Goal: Task Accomplishment & Management: Use online tool/utility

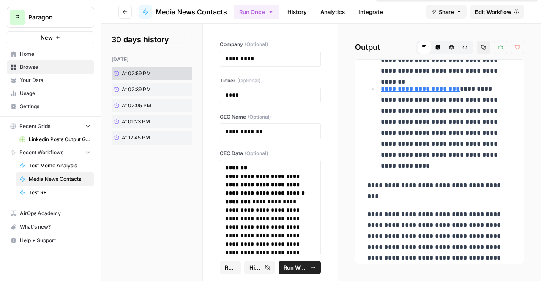
scroll to position [1053, 0]
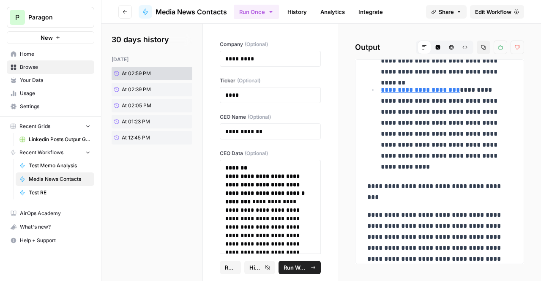
click at [492, 12] on span "Edit Workflow" at bounding box center [493, 12] width 36 height 8
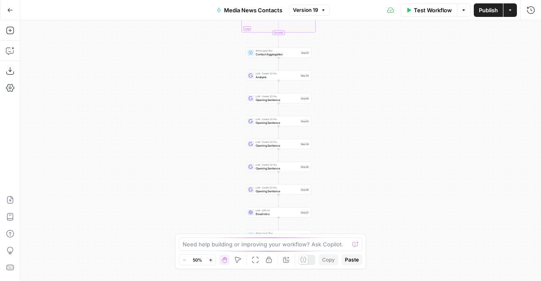
drag, startPoint x: 342, startPoint y: 110, endPoint x: 339, endPoint y: 168, distance: 58.9
click at [339, 168] on div "Workflow Set Inputs Inputs LLM · Gemini 2.5 Pro Industry Extractions Step 1 Wri…" at bounding box center [280, 150] width 521 height 261
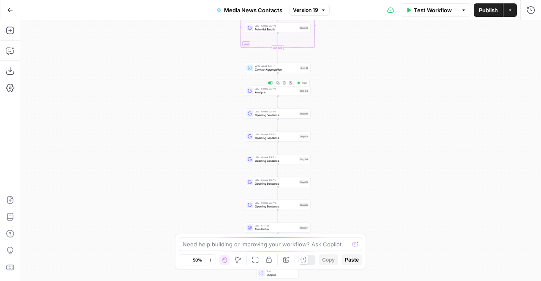
click at [286, 91] on span "Analysis" at bounding box center [276, 92] width 43 height 4
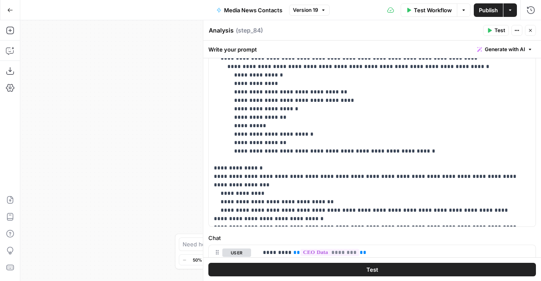
scroll to position [80, 0]
click at [529, 30] on icon "button" at bounding box center [530, 30] width 5 height 5
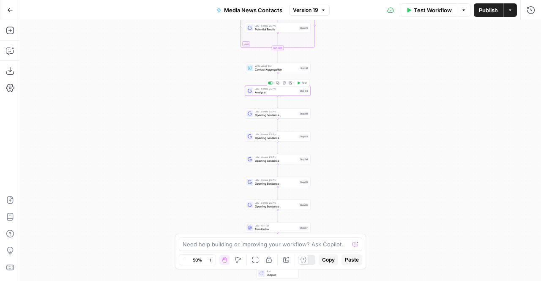
click at [279, 82] on icon "button" at bounding box center [278, 83] width 3 height 3
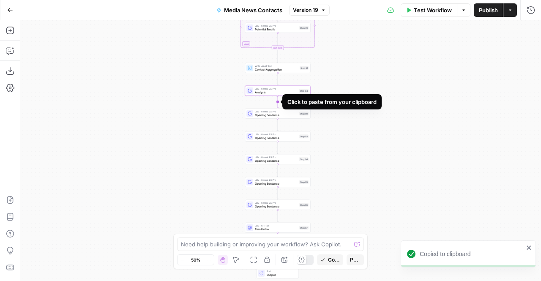
click at [277, 102] on icon "Edge from step_84 to step_88" at bounding box center [277, 102] width 1 height 12
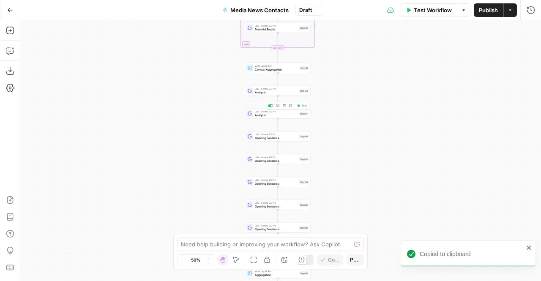
click at [266, 115] on span "Analysis" at bounding box center [276, 115] width 43 height 4
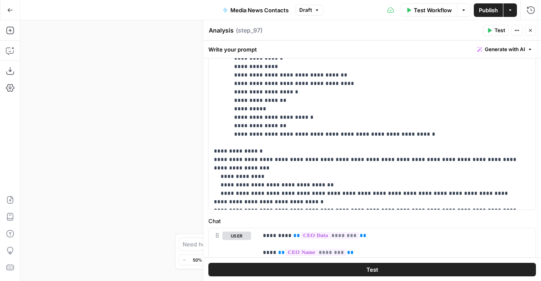
scroll to position [97, 0]
drag, startPoint x: 175, startPoint y: 123, endPoint x: 138, endPoint y: 135, distance: 38.4
click at [138, 135] on div "Workflow Set Inputs Inputs LLM · Gemini 2.5 Pro Industry Extractions Step 1 Wri…" at bounding box center [280, 150] width 521 height 261
click at [458, 137] on p "**********" at bounding box center [369, 105] width 311 height 203
drag, startPoint x: 487, startPoint y: 200, endPoint x: 381, endPoint y: 158, distance: 114.3
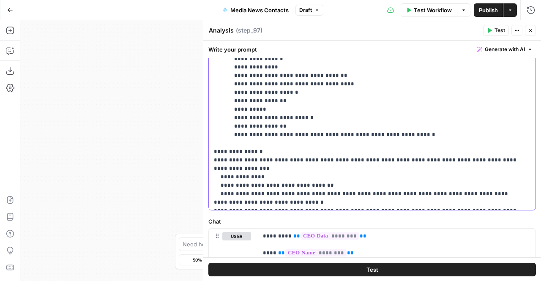
click at [381, 158] on p "**********" at bounding box center [369, 105] width 311 height 203
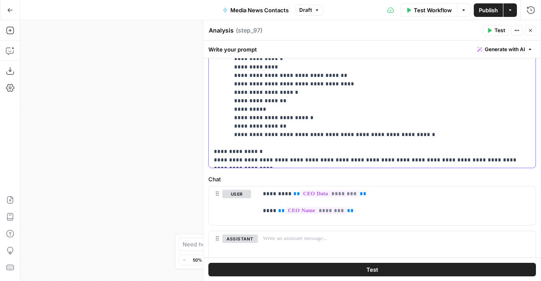
click at [438, 160] on p "**********" at bounding box center [369, 84] width 311 height 161
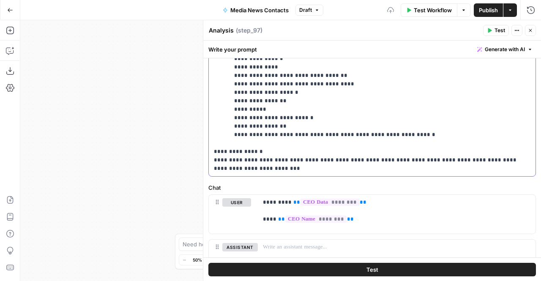
click at [365, 166] on p "**********" at bounding box center [369, 88] width 311 height 169
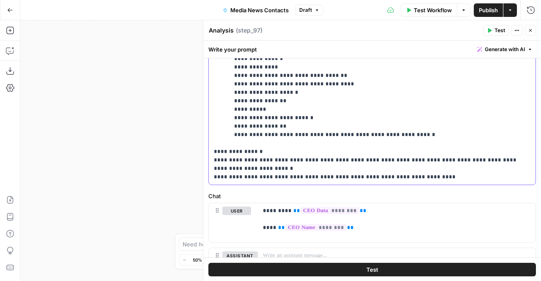
click at [463, 158] on p "**********" at bounding box center [369, 93] width 311 height 178
click at [437, 180] on p "**********" at bounding box center [369, 93] width 311 height 178
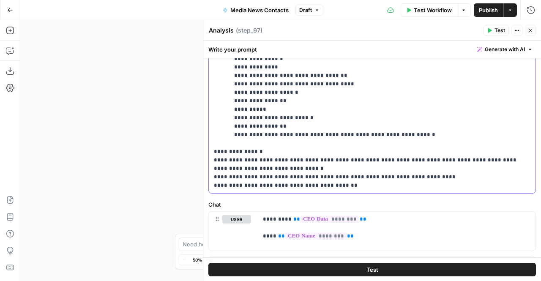
scroll to position [0, 0]
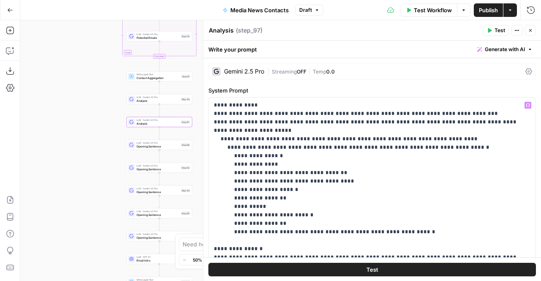
drag, startPoint x: 137, startPoint y: 112, endPoint x: 35, endPoint y: 97, distance: 103.9
click at [35, 97] on div "Workflow Set Inputs Inputs LLM · Gemini 2.5 Pro Industry Extractions Step 1 Wri…" at bounding box center [280, 150] width 521 height 261
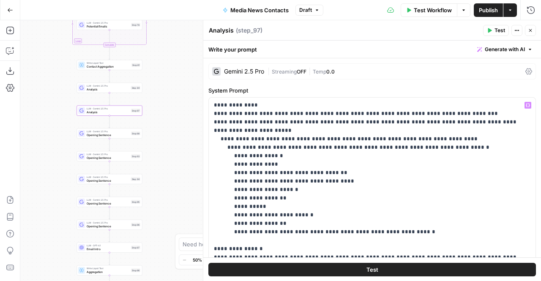
click at [265, 66] on div "Gemini 2.5 Pro | Streaming OFF | Temp 0.0" at bounding box center [372, 71] width 328 height 16
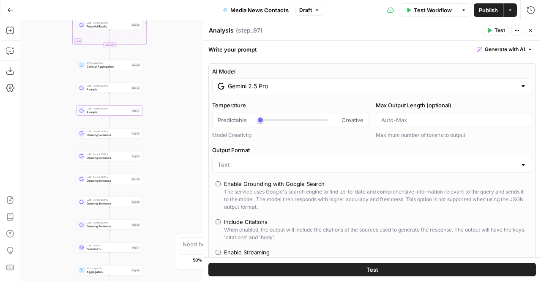
click at [252, 82] on input "Gemini 2.5 Pro" at bounding box center [372, 86] width 289 height 8
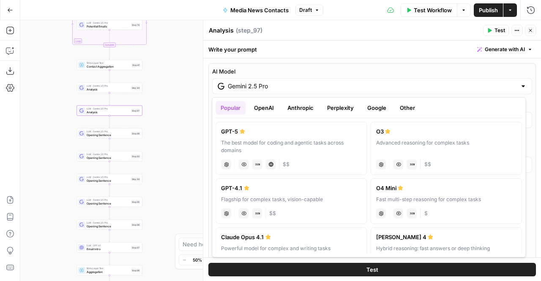
click at [292, 110] on button "Anthropic" at bounding box center [300, 108] width 36 height 14
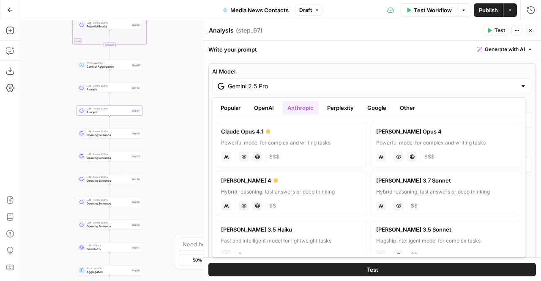
click at [285, 144] on div "Powerful model for complex and writing tasks" at bounding box center [291, 143] width 140 height 8
type input "Claude Opus 4.1"
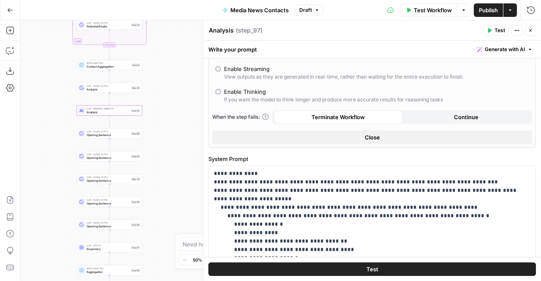
scroll to position [104, 0]
click at [338, 266] on button "Test" at bounding box center [372, 270] width 328 height 14
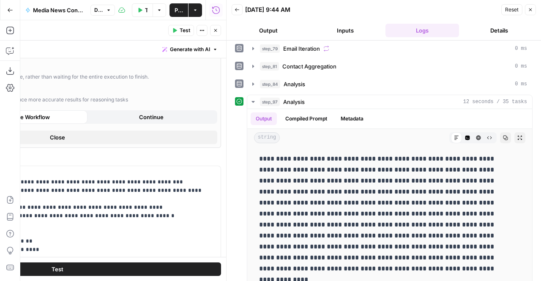
scroll to position [67, 0]
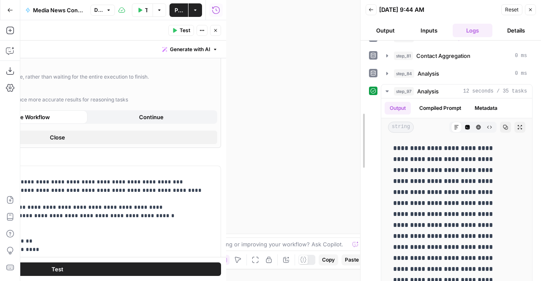
drag, startPoint x: 226, startPoint y: 35, endPoint x: 360, endPoint y: 37, distance: 134.1
click at [360, 37] on div at bounding box center [360, 140] width 8 height 281
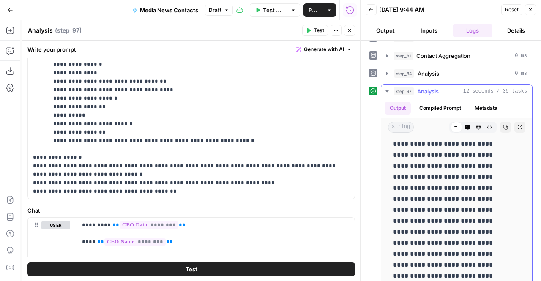
scroll to position [0, 0]
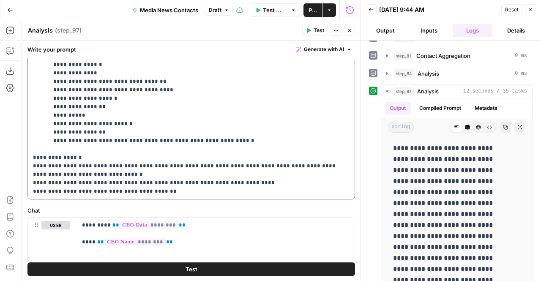
click at [182, 193] on p "**********" at bounding box center [188, 103] width 311 height 186
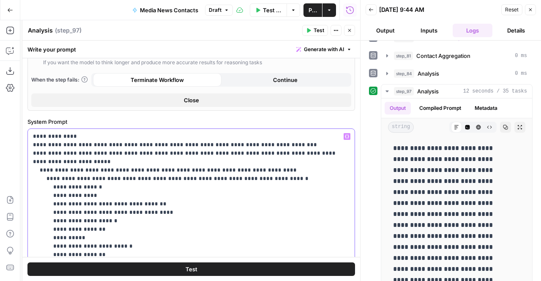
scroll to position [141, 0]
drag, startPoint x: 89, startPoint y: 145, endPoint x: 317, endPoint y: 144, distance: 227.9
click at [317, 144] on p "**********" at bounding box center [188, 230] width 311 height 195
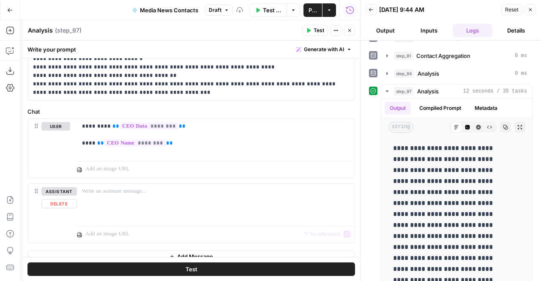
click at [181, 274] on button "Test" at bounding box center [191, 270] width 328 height 14
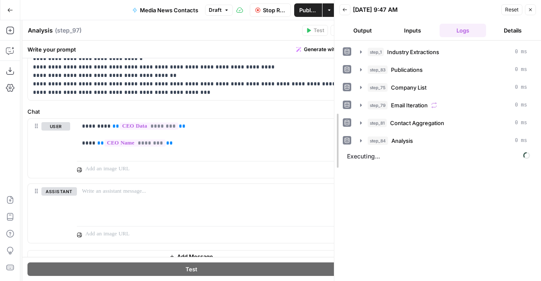
drag, startPoint x: 359, startPoint y: 91, endPoint x: 332, endPoint y: 94, distance: 27.6
click at [332, 94] on div at bounding box center [334, 140] width 8 height 281
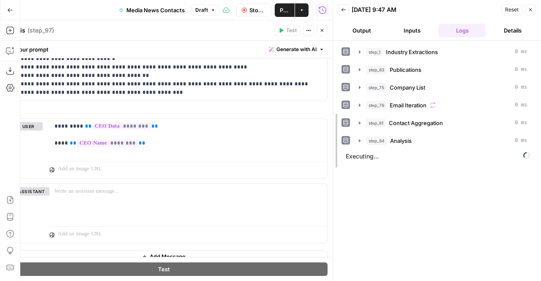
click at [335, 94] on div at bounding box center [333, 140] width 8 height 281
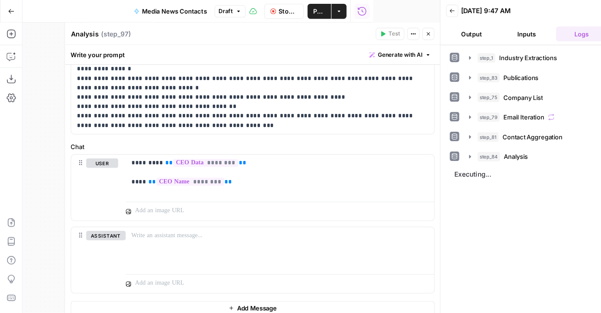
scroll to position [357, 0]
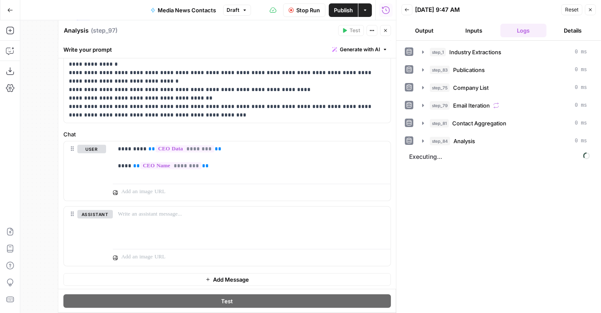
drag, startPoint x: 531, startPoint y: 0, endPoint x: 421, endPoint y: 193, distance: 222.1
click at [421, 193] on div "step_1 Industry Extractions 0 ms step_83 Publications 0 ms step_75 Company List…" at bounding box center [499, 176] width 188 height 263
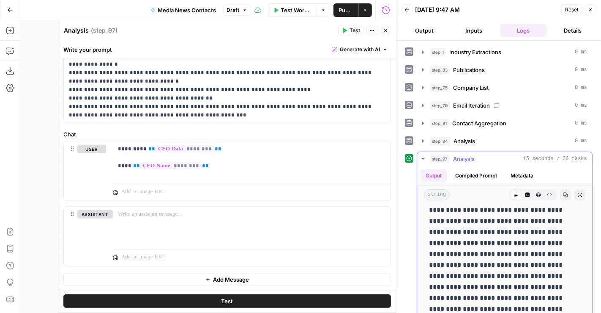
scroll to position [0, 0]
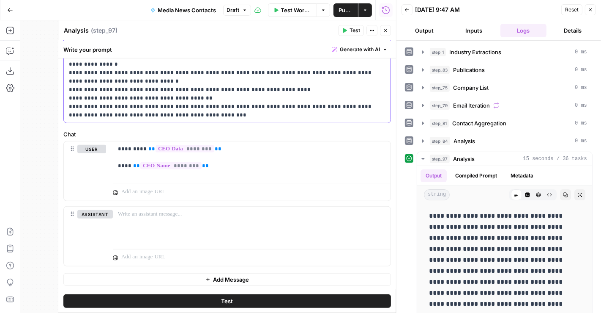
click at [308, 119] on div "**********" at bounding box center [227, 18] width 327 height 210
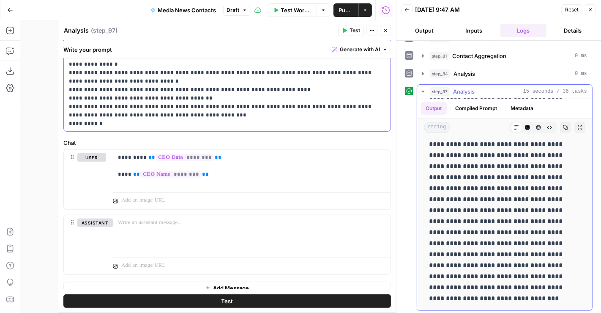
scroll to position [417, 0]
click at [238, 281] on button "Test" at bounding box center [227, 301] width 328 height 14
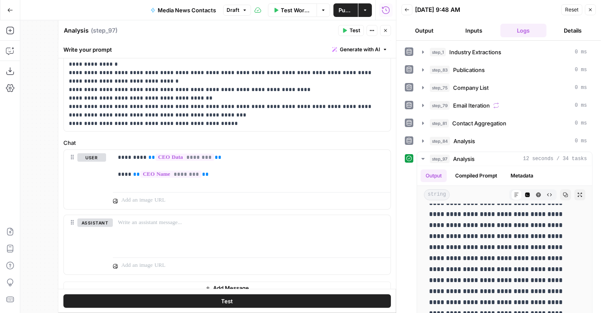
scroll to position [29, 0]
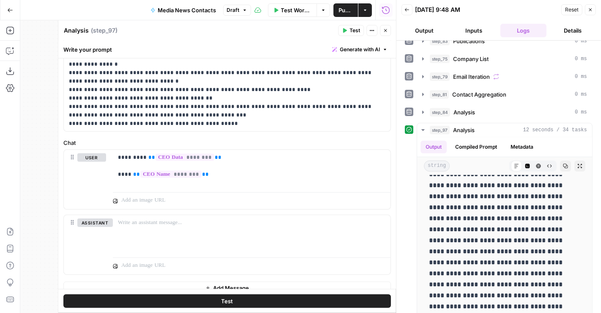
click at [384, 28] on icon "button" at bounding box center [385, 30] width 5 height 5
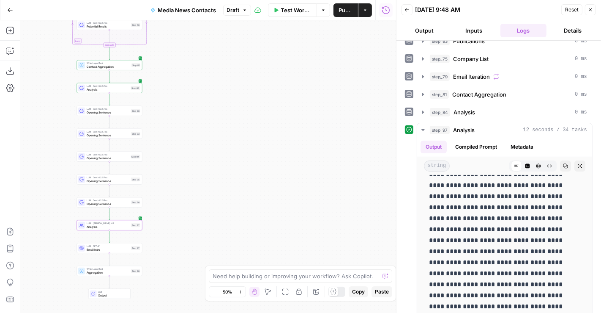
click at [108, 203] on span "Opening Sentence" at bounding box center [108, 203] width 43 height 4
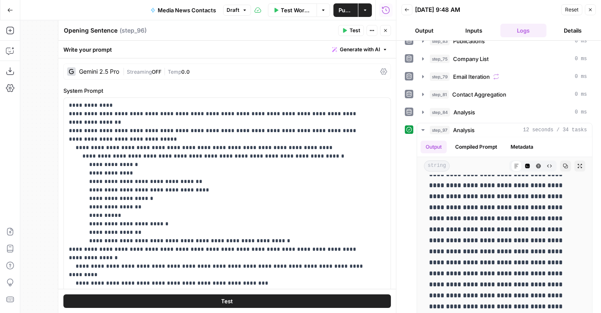
click at [386, 28] on icon "button" at bounding box center [385, 30] width 5 height 5
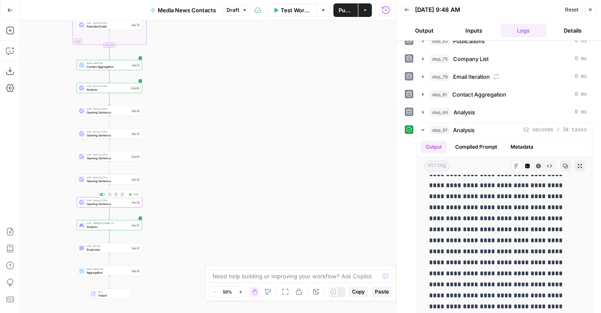
click at [112, 184] on div "LLM · Gemini 2.5 Pro Opening Sentence Step 95 Copy step Delete step Add Note Te…" at bounding box center [110, 179] width 66 height 10
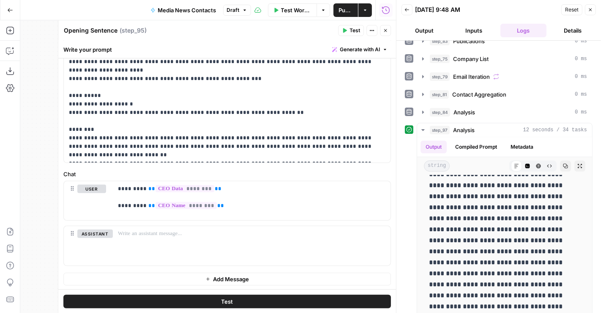
scroll to position [220, 0]
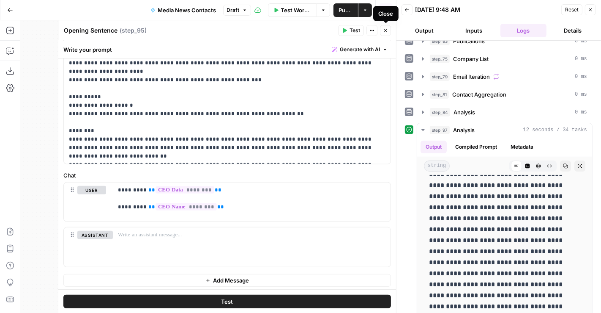
click at [388, 32] on icon "button" at bounding box center [385, 30] width 5 height 5
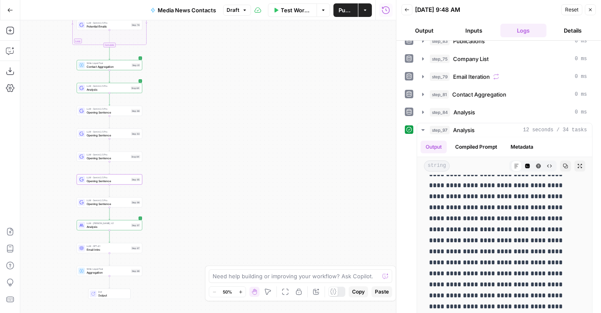
click at [86, 223] on div "LLM · [PERSON_NAME] 4.1 Analysis Step 97 Copy step Delete step Add Note Test" at bounding box center [109, 224] width 62 height 7
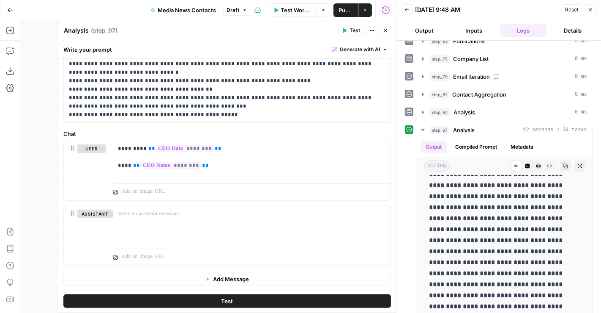
scroll to position [193, 0]
click at [171, 75] on p "**********" at bounding box center [224, 13] width 310 height 211
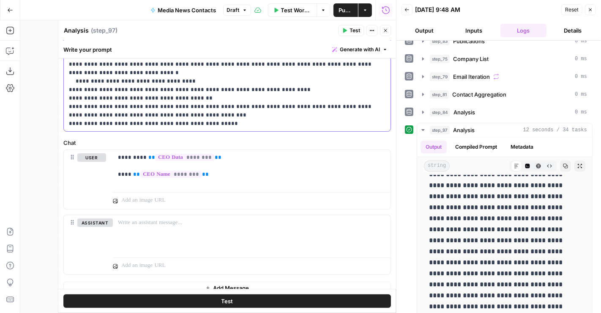
click at [153, 81] on p "**********" at bounding box center [224, 18] width 310 height 220
click at [247, 81] on p "**********" at bounding box center [224, 18] width 310 height 220
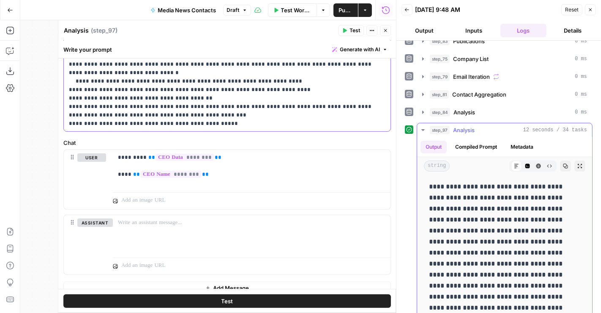
scroll to position [0, 0]
click at [203, 82] on p "**********" at bounding box center [224, 18] width 310 height 220
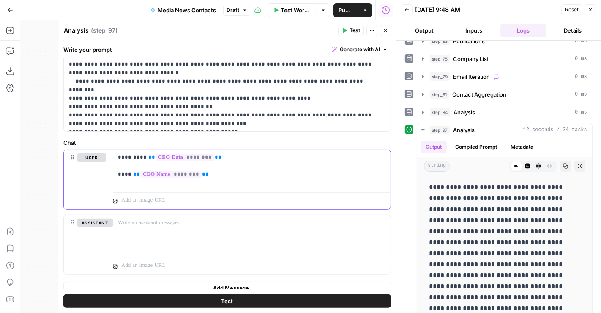
click at [223, 175] on p "********* ** ******** ** **** ** ******** **" at bounding box center [248, 165] width 261 height 25
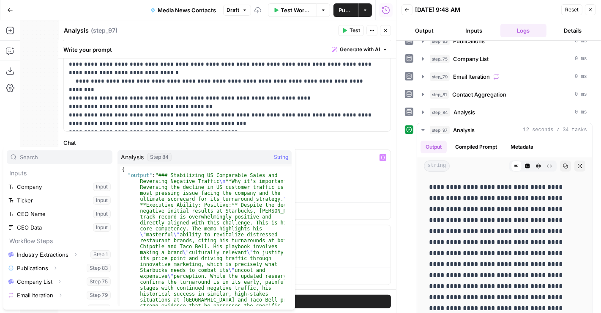
scroll to position [90, 0]
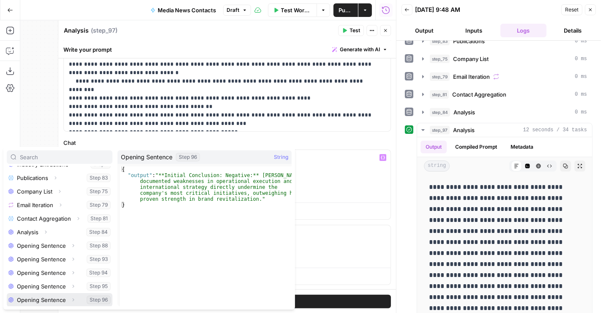
click at [47, 281] on button "Select variable Opening Sentence" at bounding box center [60, 300] width 106 height 14
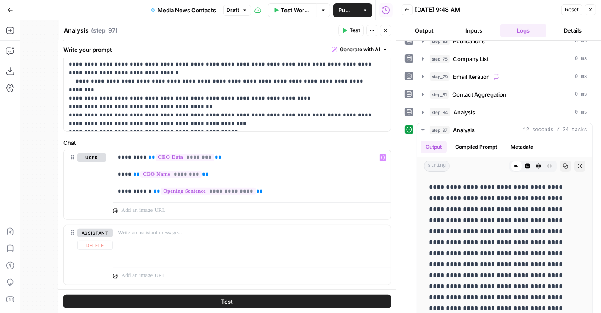
click at [232, 281] on button "Test" at bounding box center [227, 301] width 328 height 14
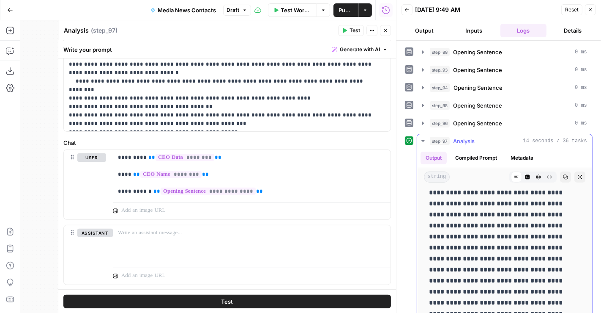
scroll to position [298, 0]
drag, startPoint x: 158, startPoint y: 120, endPoint x: 224, endPoint y: 127, distance: 66.4
click at [224, 127] on div "**********" at bounding box center [227, 17] width 327 height 227
click at [211, 125] on p "**********" at bounding box center [224, 18] width 310 height 220
click at [385, 33] on button "Close" at bounding box center [385, 30] width 11 height 11
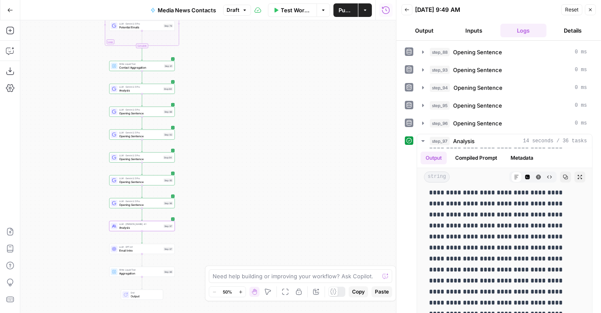
drag, startPoint x: 223, startPoint y: 151, endPoint x: 275, endPoint y: 152, distance: 52.0
click at [275, 152] on div "Workflow Set Inputs Inputs LLM · Gemini 2.5 Pro Industry Extractions Step 1 Wri…" at bounding box center [208, 166] width 376 height 292
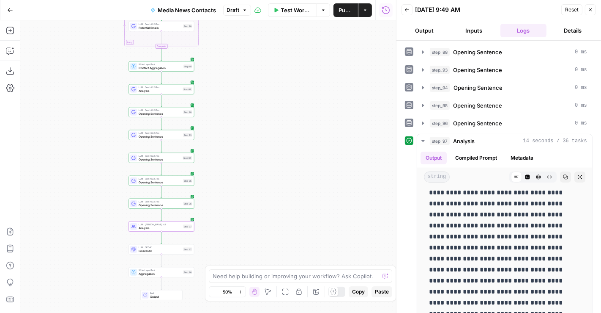
drag, startPoint x: 278, startPoint y: 195, endPoint x: 303, endPoint y: 154, distance: 48.0
click at [303, 154] on div "Workflow Set Inputs Inputs LLM · Gemini 2.5 Pro Industry Extractions Step 1 Wri…" at bounding box center [208, 166] width 376 height 292
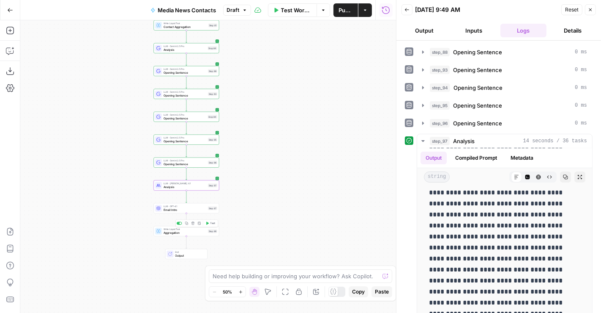
click at [181, 233] on span "Aggregation" at bounding box center [185, 232] width 43 height 4
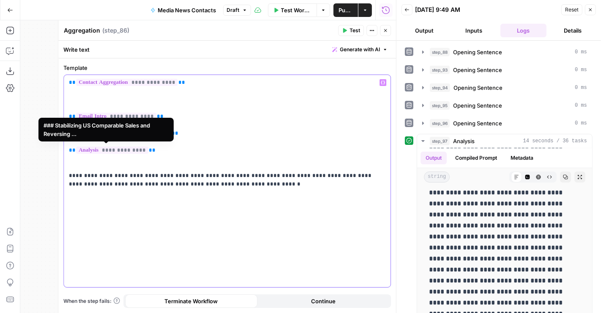
click at [117, 151] on span "**********" at bounding box center [112, 149] width 72 height 7
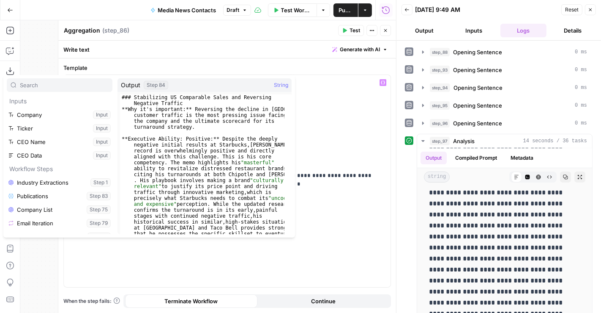
scroll to position [99, 0]
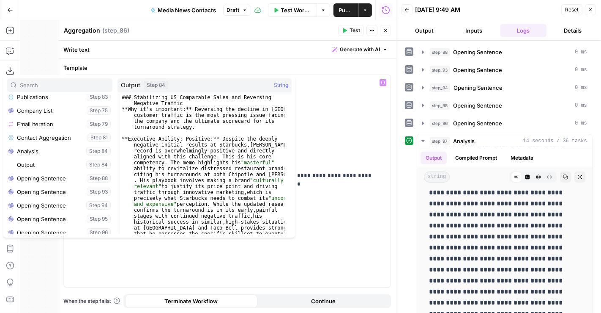
type textarea "**********"
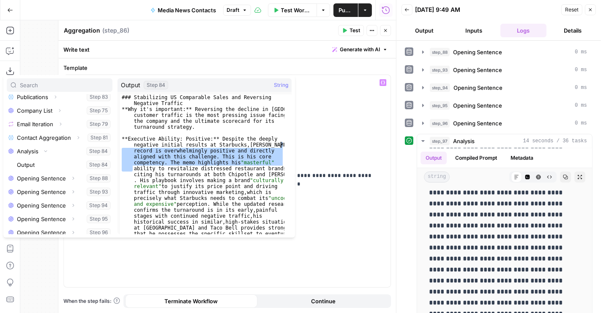
drag, startPoint x: 129, startPoint y: 171, endPoint x: 5, endPoint y: 182, distance: 124.4
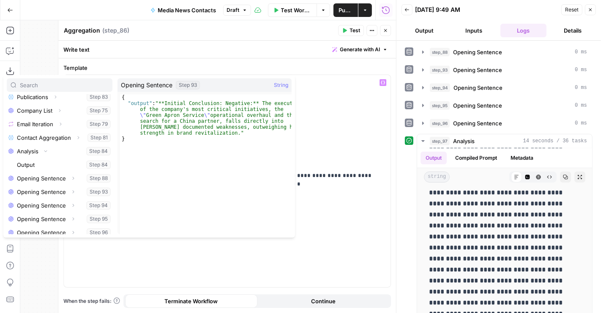
scroll to position [131, 0]
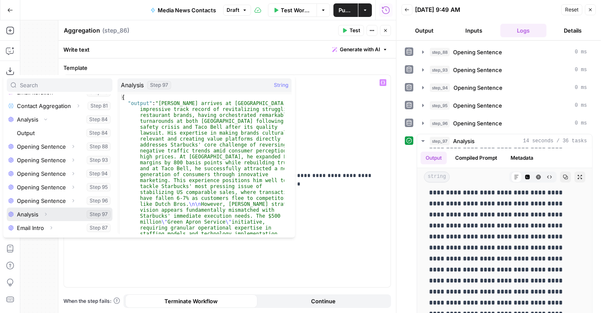
click at [39, 212] on button "Select variable Analysis" at bounding box center [60, 214] width 106 height 14
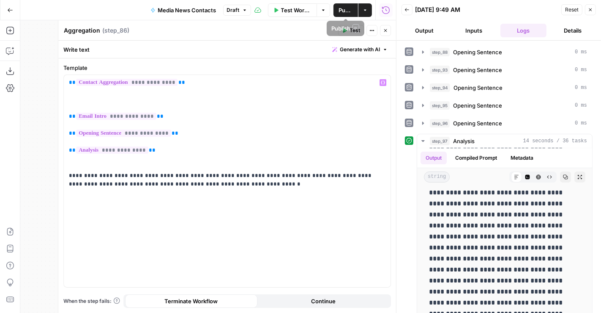
click at [346, 10] on span "Publish" at bounding box center [346, 10] width 14 height 8
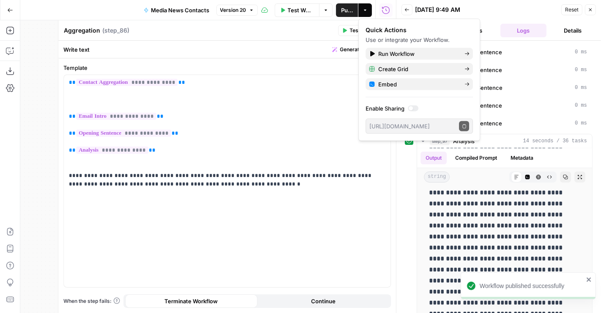
click at [387, 47] on div "Quick Actions Use or integrate your Workflow. Run Workflow Create Grid Embed En…" at bounding box center [419, 80] width 107 height 108
click at [384, 54] on span "Run Workflow" at bounding box center [418, 53] width 80 height 8
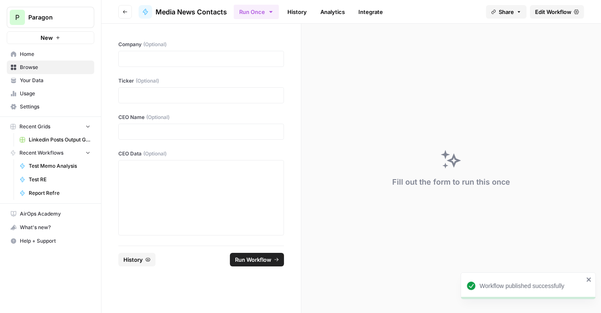
click at [136, 261] on span "History" at bounding box center [132, 259] width 19 height 8
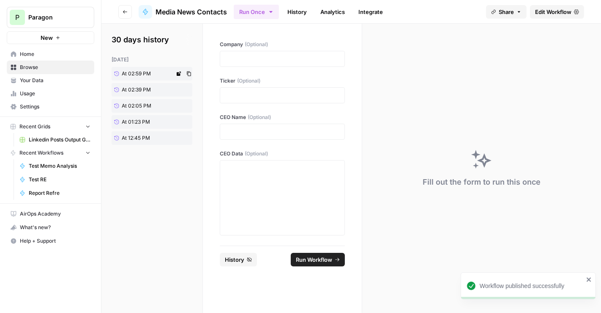
click at [124, 70] on span "At 02:59 PM" at bounding box center [136, 74] width 29 height 8
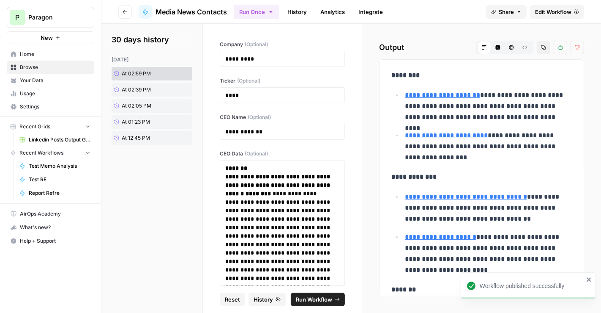
click at [336, 281] on icon "submit" at bounding box center [337, 298] width 4 height 3
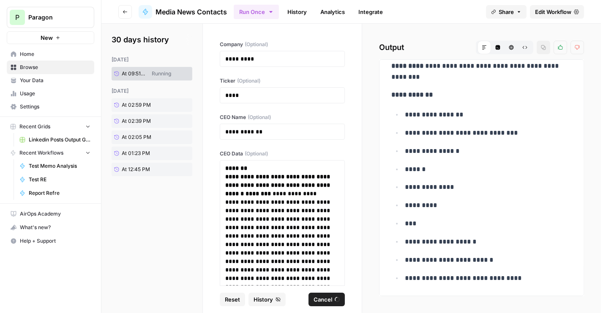
scroll to position [9, 0]
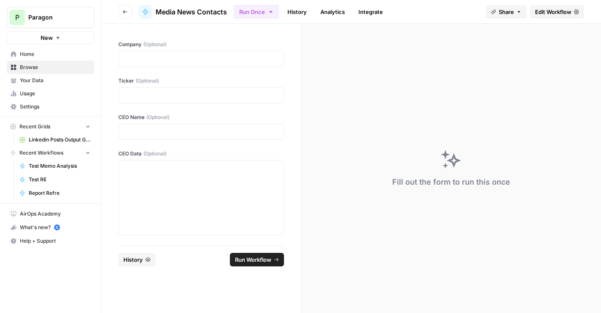
click at [147, 255] on button "History" at bounding box center [136, 259] width 37 height 14
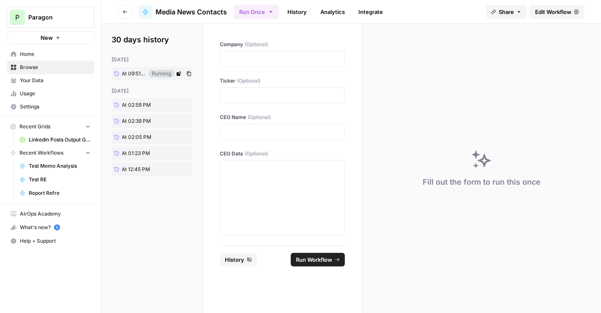
click at [137, 74] on span "At 09:51 AM" at bounding box center [134, 74] width 24 height 8
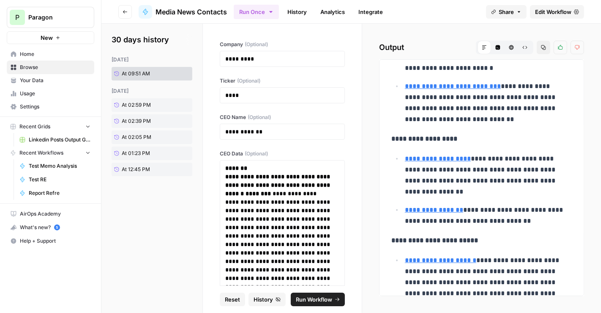
scroll to position [364, 0]
